Goal: Task Accomplishment & Management: Manage account settings

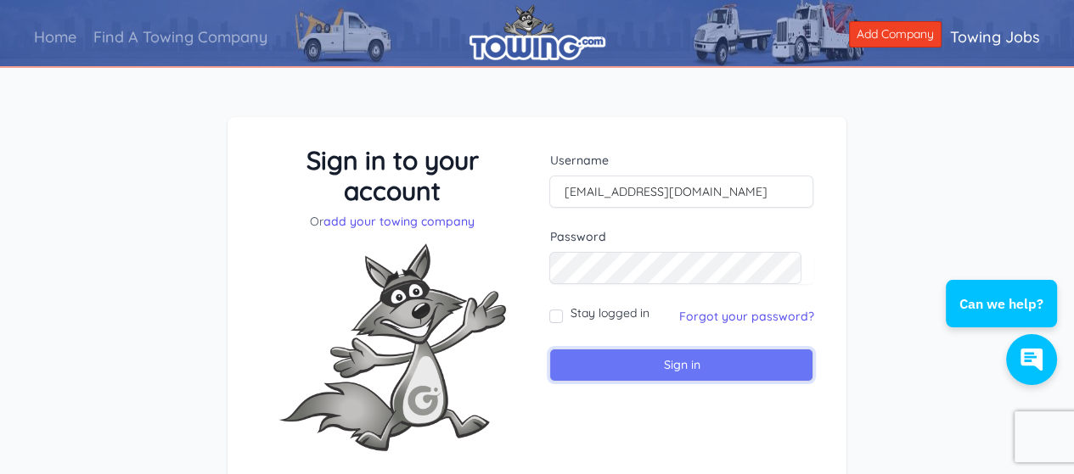
click at [686, 359] on input "Sign in" at bounding box center [681, 365] width 264 height 33
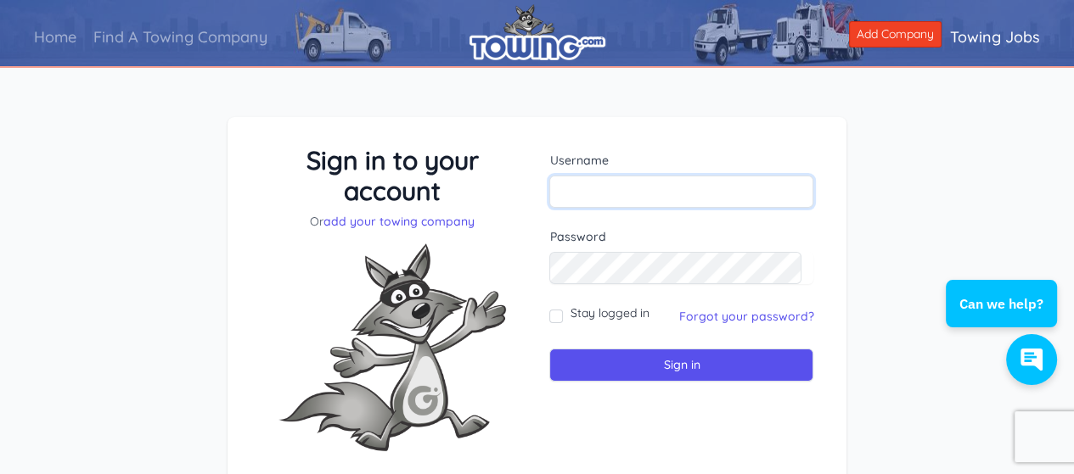
click at [655, 202] on input "text" at bounding box center [681, 192] width 264 height 32
type input "johnstonstowing@yahoo.com"
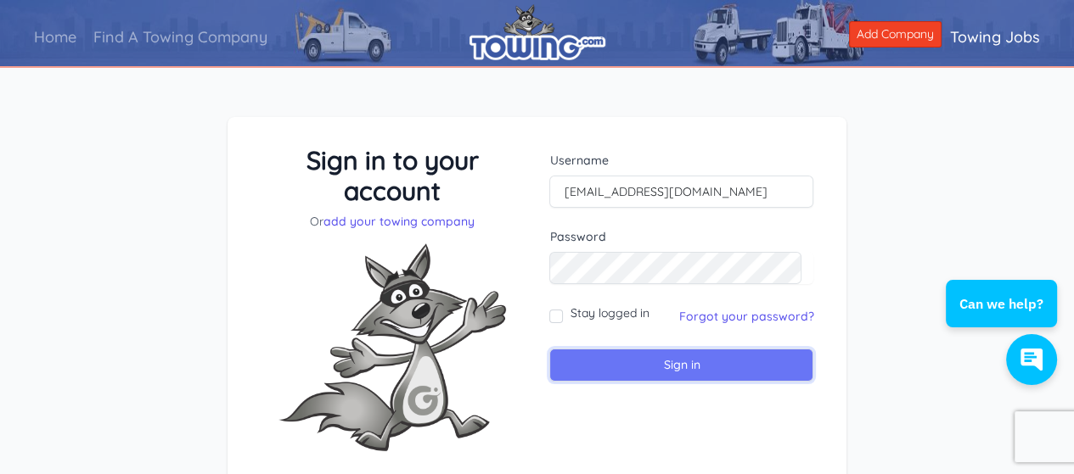
click at [666, 362] on input "Sign in" at bounding box center [681, 365] width 264 height 33
